Goal: Transaction & Acquisition: Download file/media

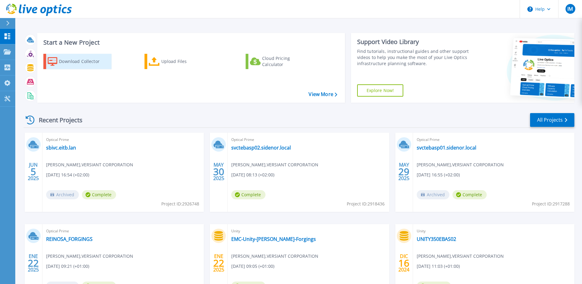
click at [83, 63] on div "Download Collector" at bounding box center [83, 61] width 49 height 12
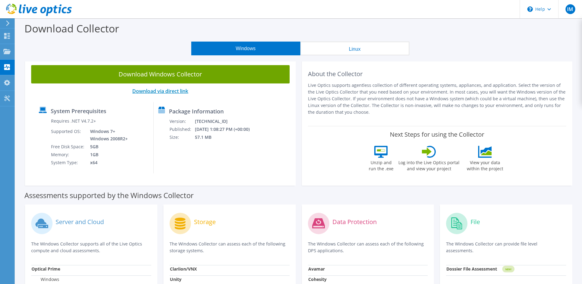
click at [158, 90] on link "Download via direct link" at bounding box center [160, 91] width 56 height 7
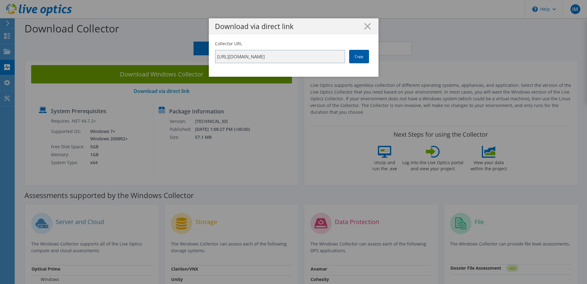
click at [359, 54] on link "Copy" at bounding box center [359, 56] width 20 height 13
click at [366, 26] on line at bounding box center [367, 26] width 6 height 6
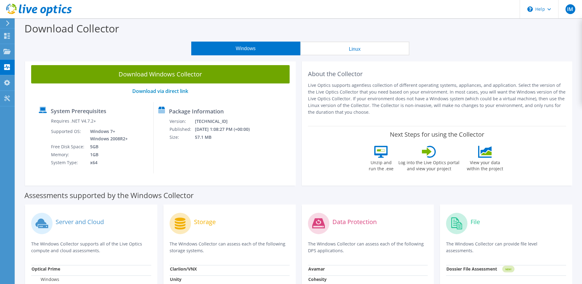
click at [257, 49] on button "Windows" at bounding box center [245, 49] width 109 height 14
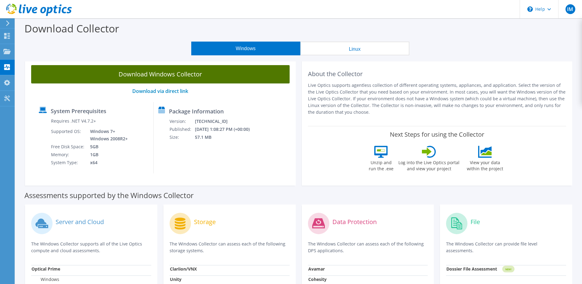
click at [150, 75] on link "Download Windows Collector" at bounding box center [160, 74] width 259 height 18
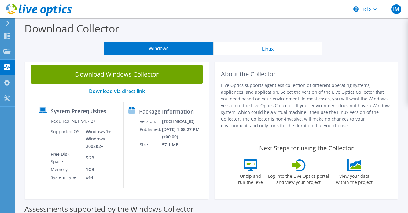
click at [10, 24] on icon at bounding box center [8, 23] width 5 height 6
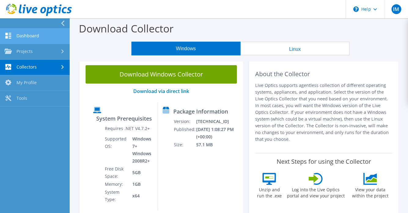
click at [20, 35] on link "Dashboard" at bounding box center [35, 36] width 70 height 16
